Goal: Task Accomplishment & Management: Manage account settings

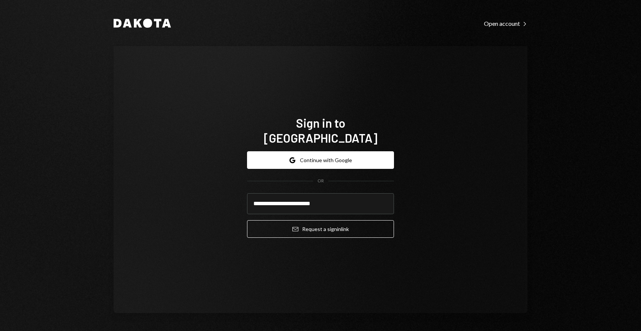
type input "**********"
click at [247, 220] on button "Email Request a sign in link" at bounding box center [320, 229] width 147 height 18
